Goal: Transaction & Acquisition: Book appointment/travel/reservation

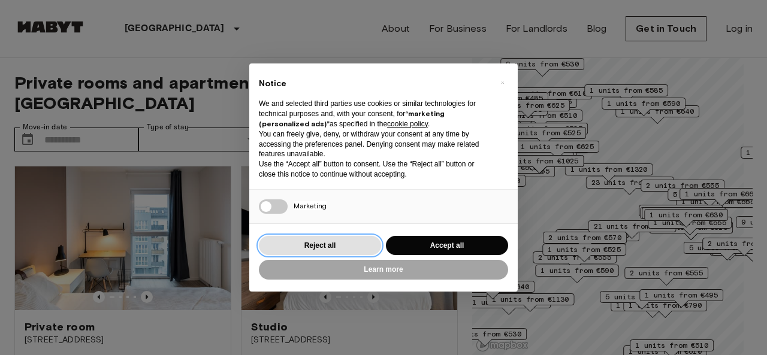
click at [306, 248] on button "Reject all" at bounding box center [320, 246] width 122 height 20
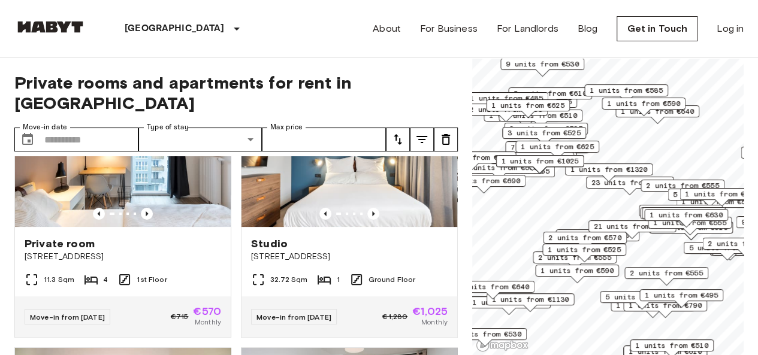
scroll to position [93, 0]
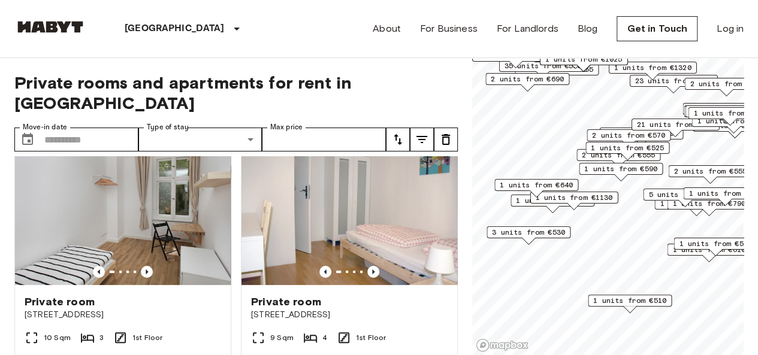
scroll to position [26, 0]
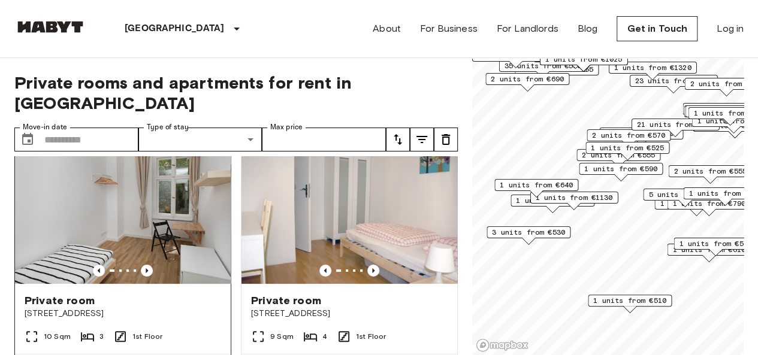
click at [62, 224] on img at bounding box center [123, 212] width 216 height 144
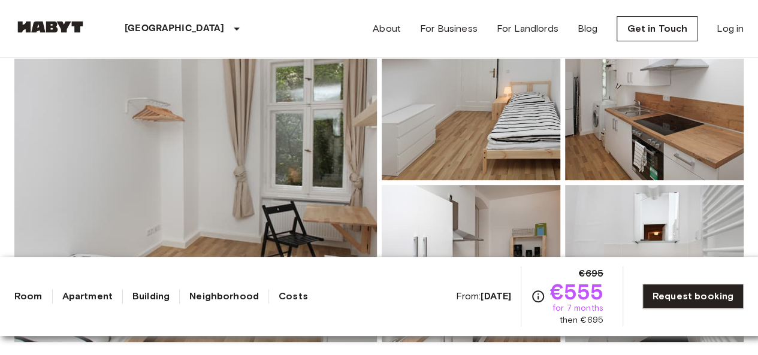
scroll to position [76, 0]
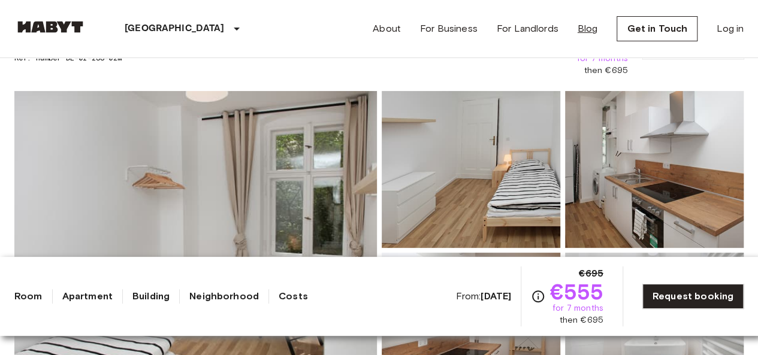
click at [591, 26] on link "Blog" at bounding box center [588, 29] width 20 height 14
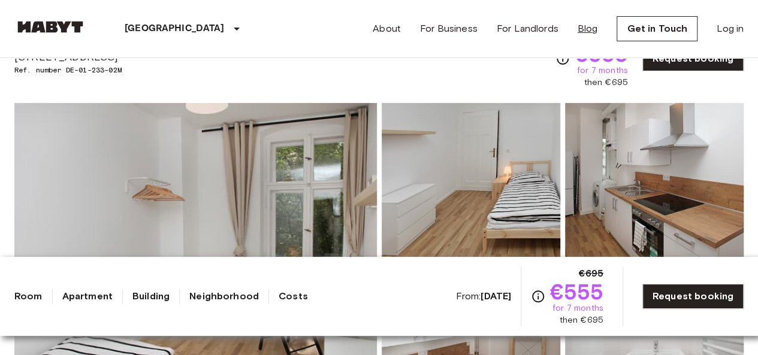
scroll to position [61, 0]
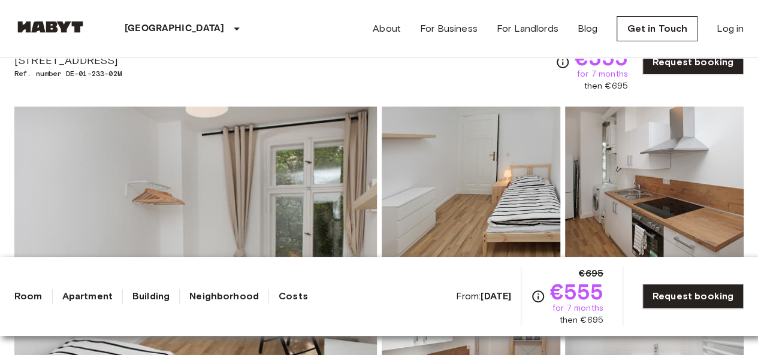
click at [143, 34] on p "[GEOGRAPHIC_DATA]" at bounding box center [175, 29] width 100 height 14
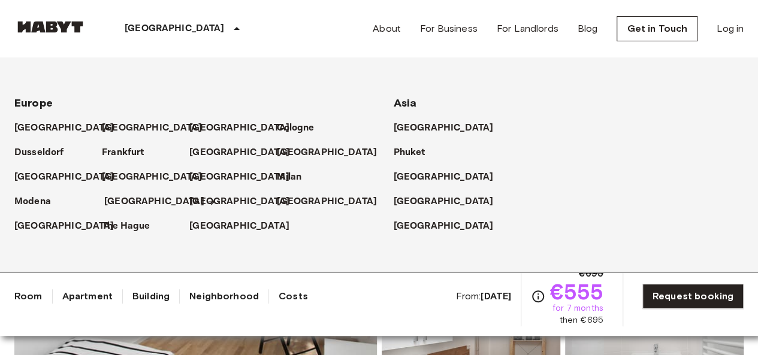
click at [114, 203] on p "[GEOGRAPHIC_DATA]" at bounding box center [154, 202] width 100 height 14
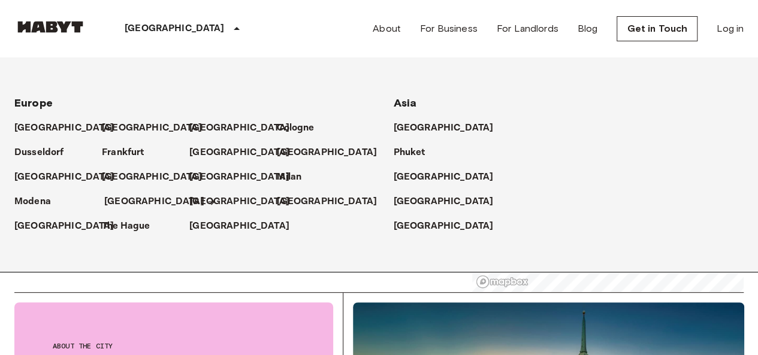
scroll to position [58, 0]
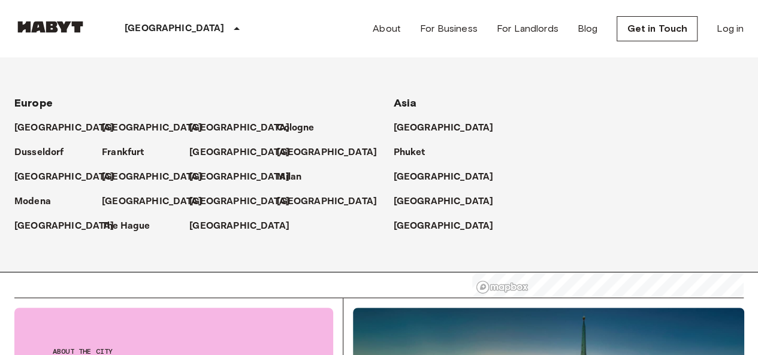
click at [229, 27] on icon at bounding box center [236, 29] width 14 height 14
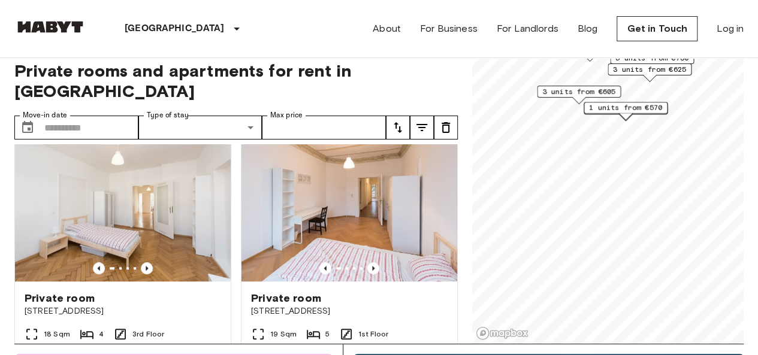
scroll to position [548, 0]
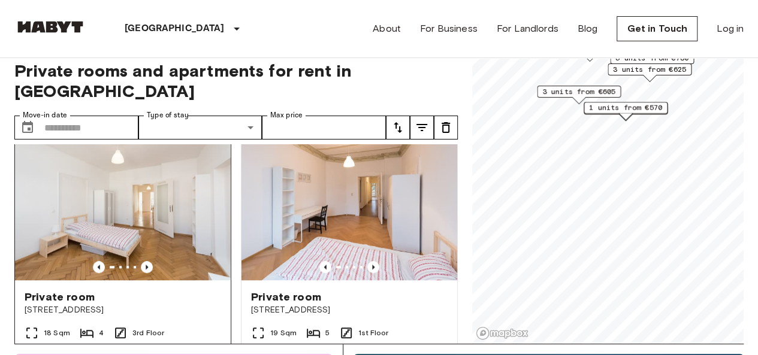
click at [84, 194] on img at bounding box center [123, 209] width 216 height 144
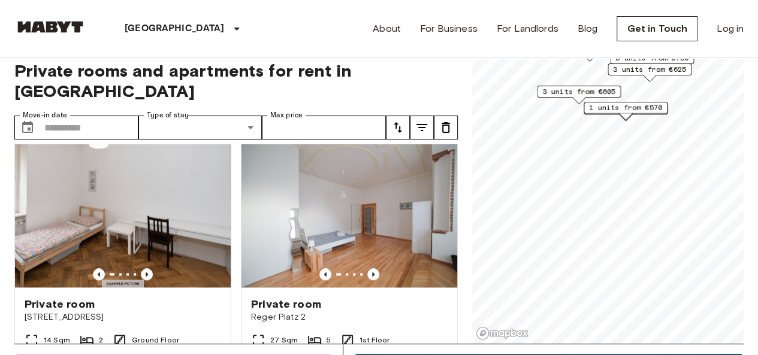
scroll to position [786, 0]
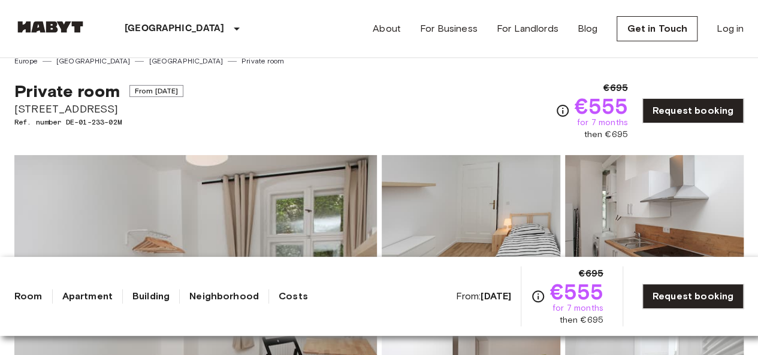
scroll to position [61, 0]
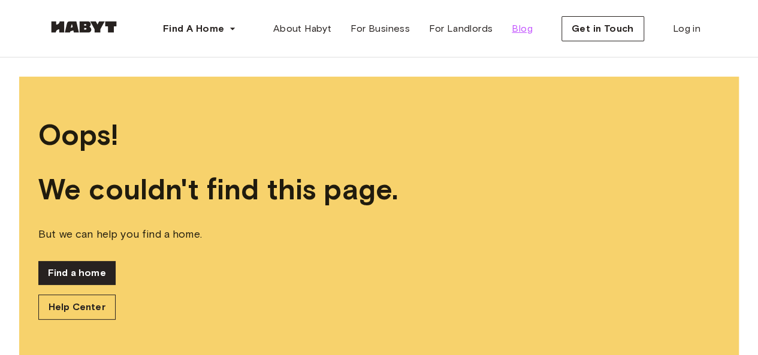
click at [519, 30] on span "Blog" at bounding box center [522, 29] width 21 height 14
click at [482, 28] on span "For Landlords" at bounding box center [461, 29] width 64 height 14
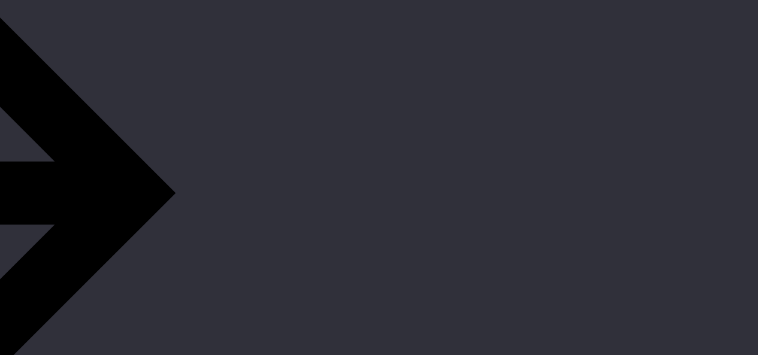
scroll to position [1903, 0]
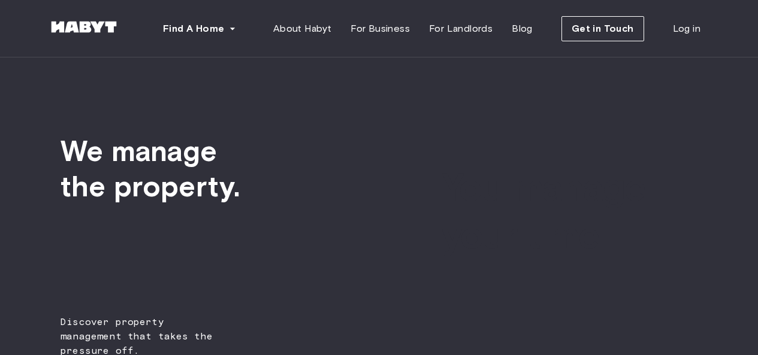
scroll to position [1913, 0]
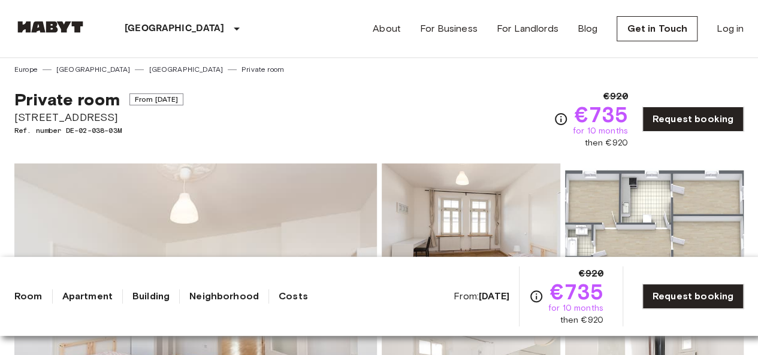
scroll to position [2, 0]
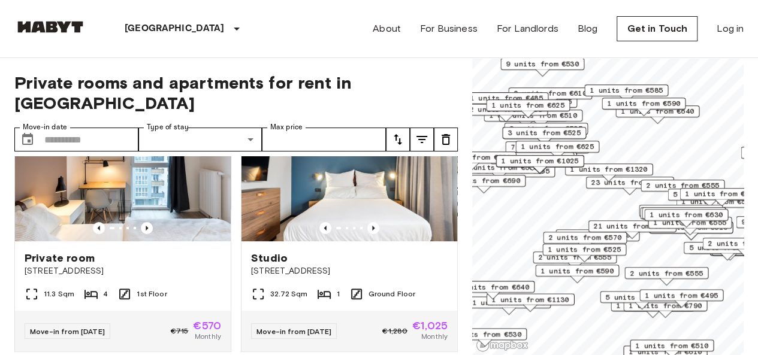
scroll to position [67, 0]
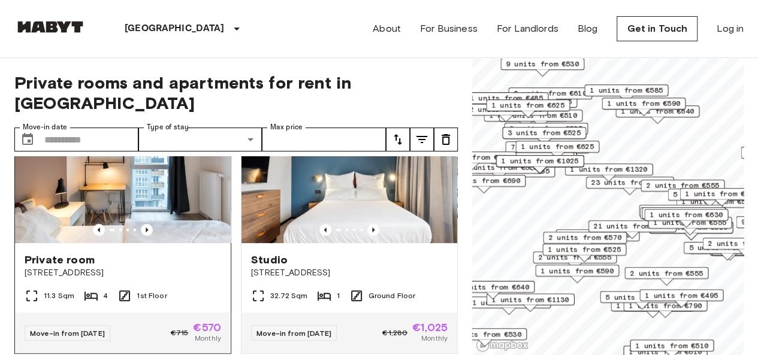
click at [45, 193] on img at bounding box center [123, 171] width 216 height 144
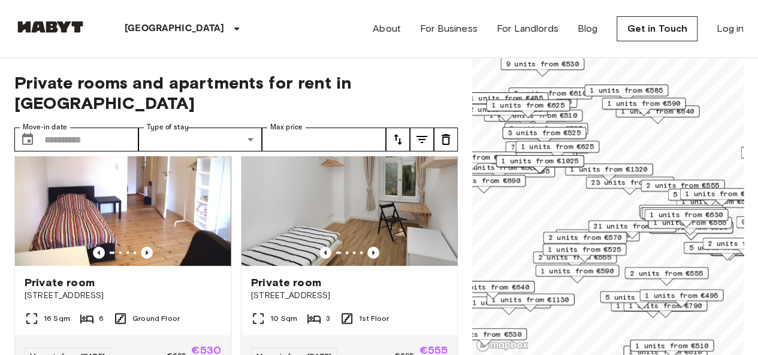
scroll to position [312, 0]
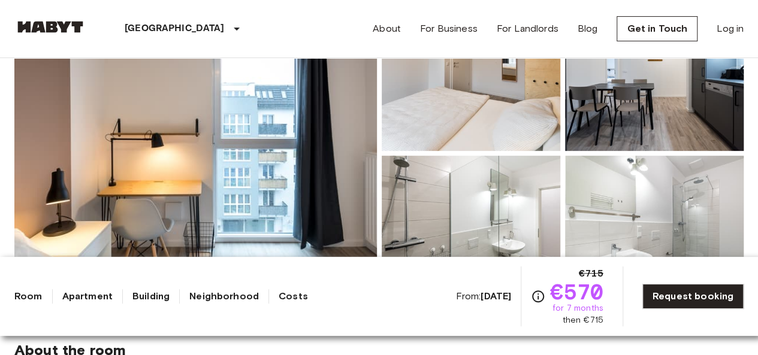
scroll to position [173, 0]
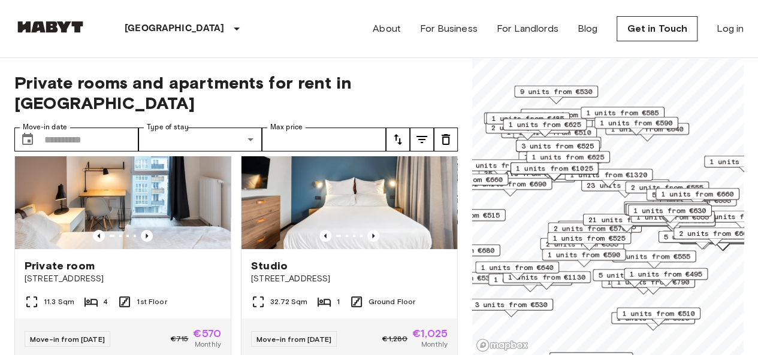
scroll to position [65, 0]
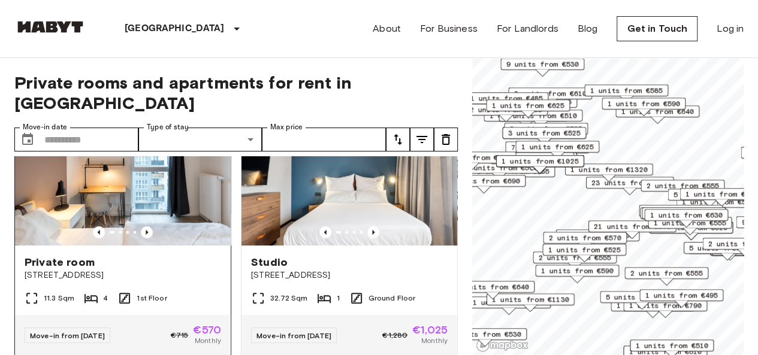
click at [56, 226] on div at bounding box center [123, 232] width 216 height 12
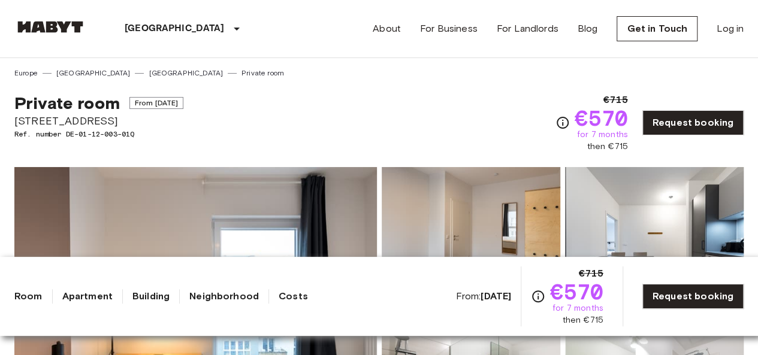
click at [177, 231] on img at bounding box center [195, 326] width 363 height 319
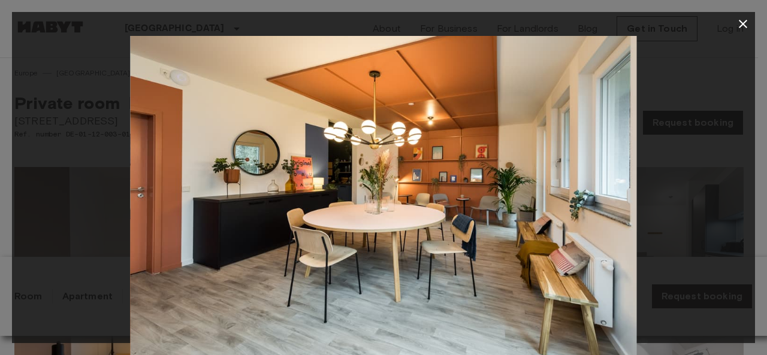
click at [738, 26] on icon "button" at bounding box center [743, 24] width 14 height 14
